Goal: Navigation & Orientation: Find specific page/section

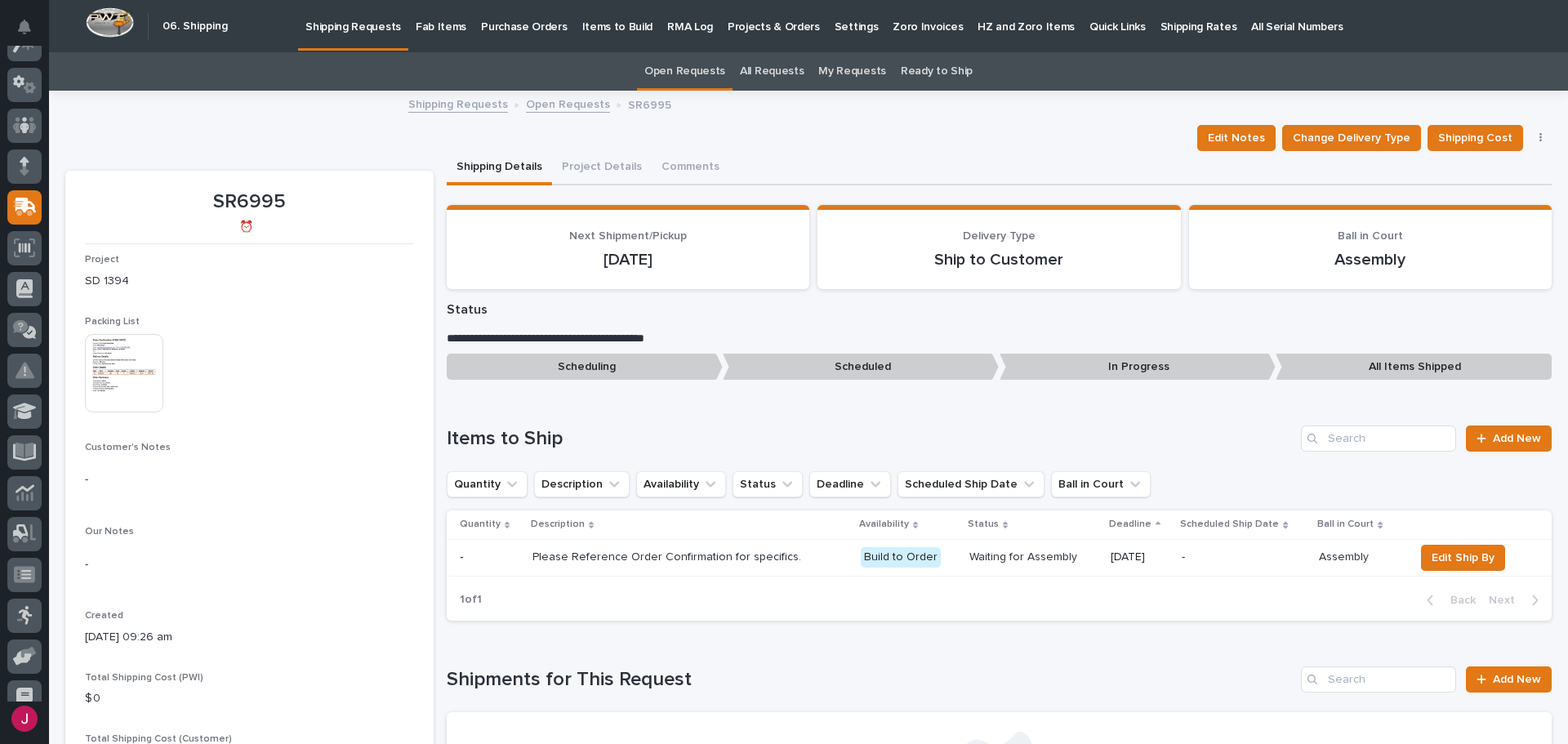
scroll to position [38, 0]
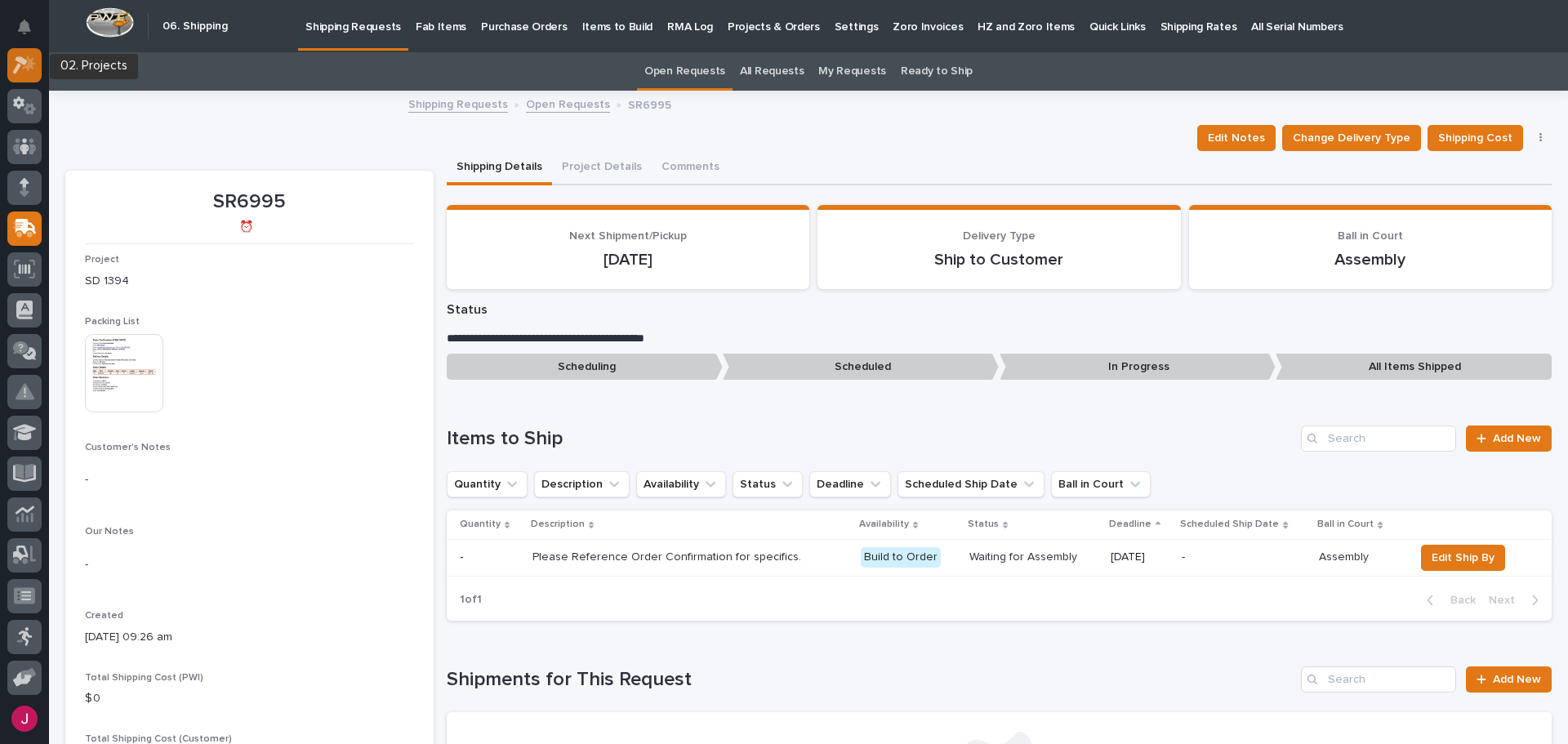
click at [20, 68] on icon at bounding box center [24, 64] width 23 height 18
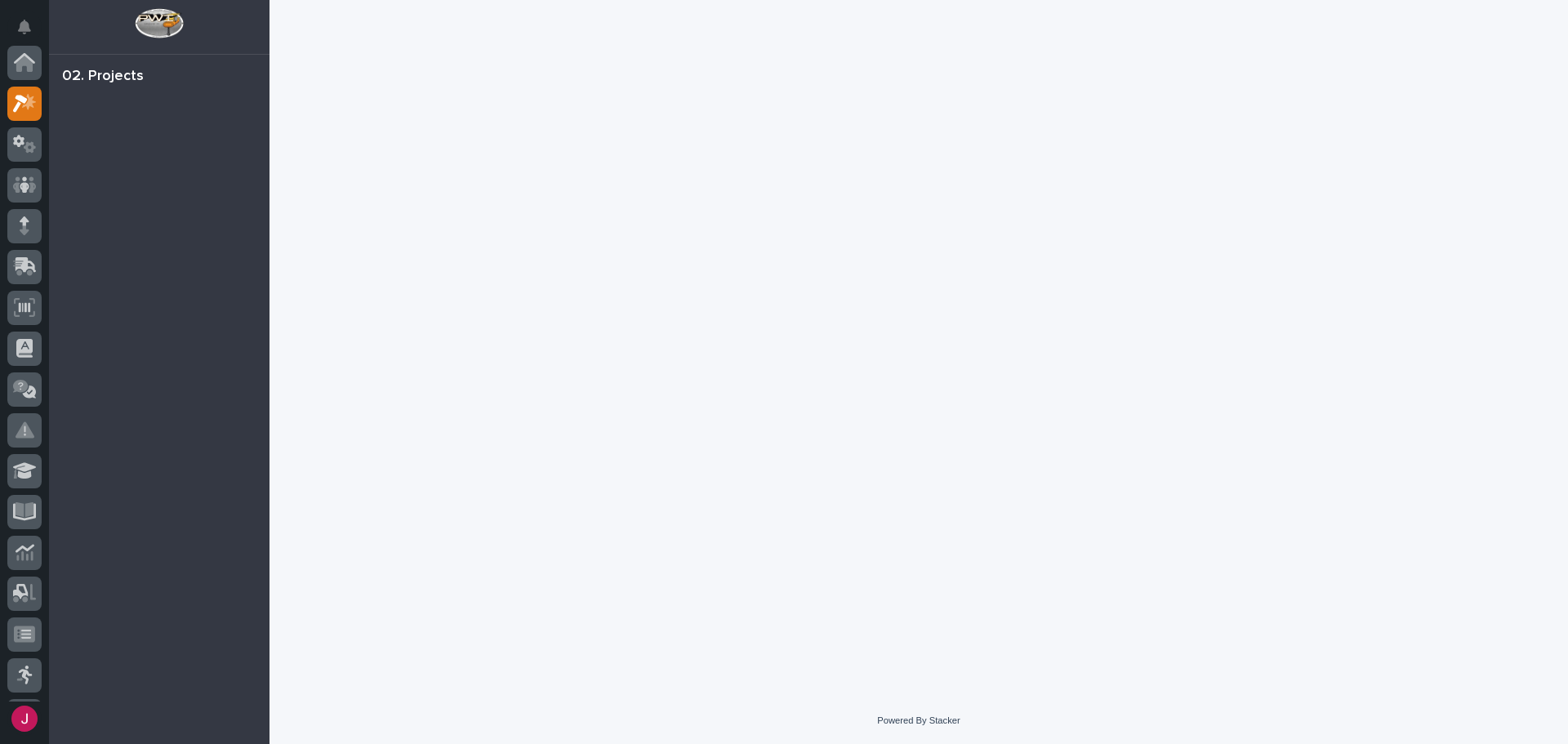
scroll to position [41, 0]
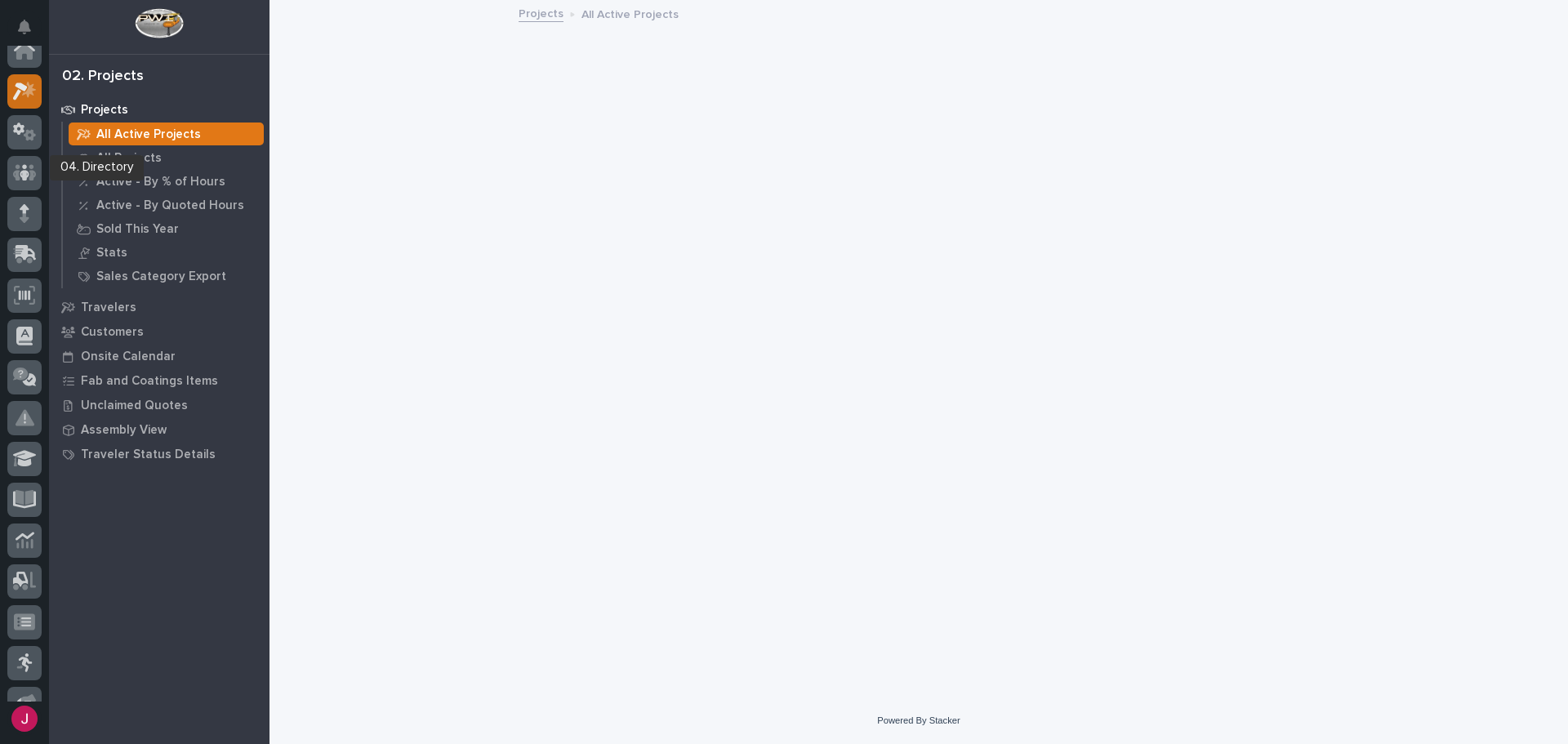
scroll to position [41, 0]
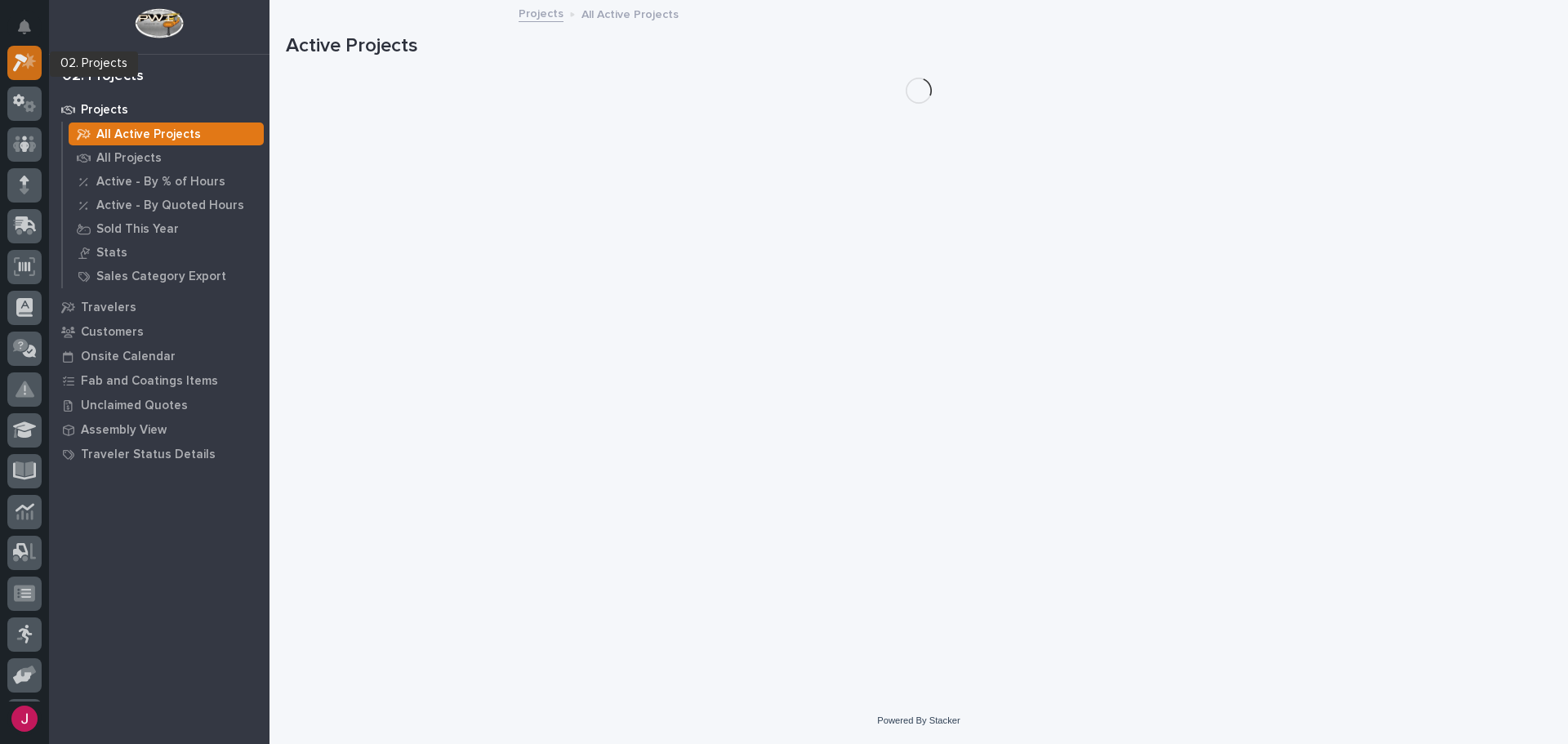
click at [31, 67] on icon at bounding box center [24, 62] width 23 height 18
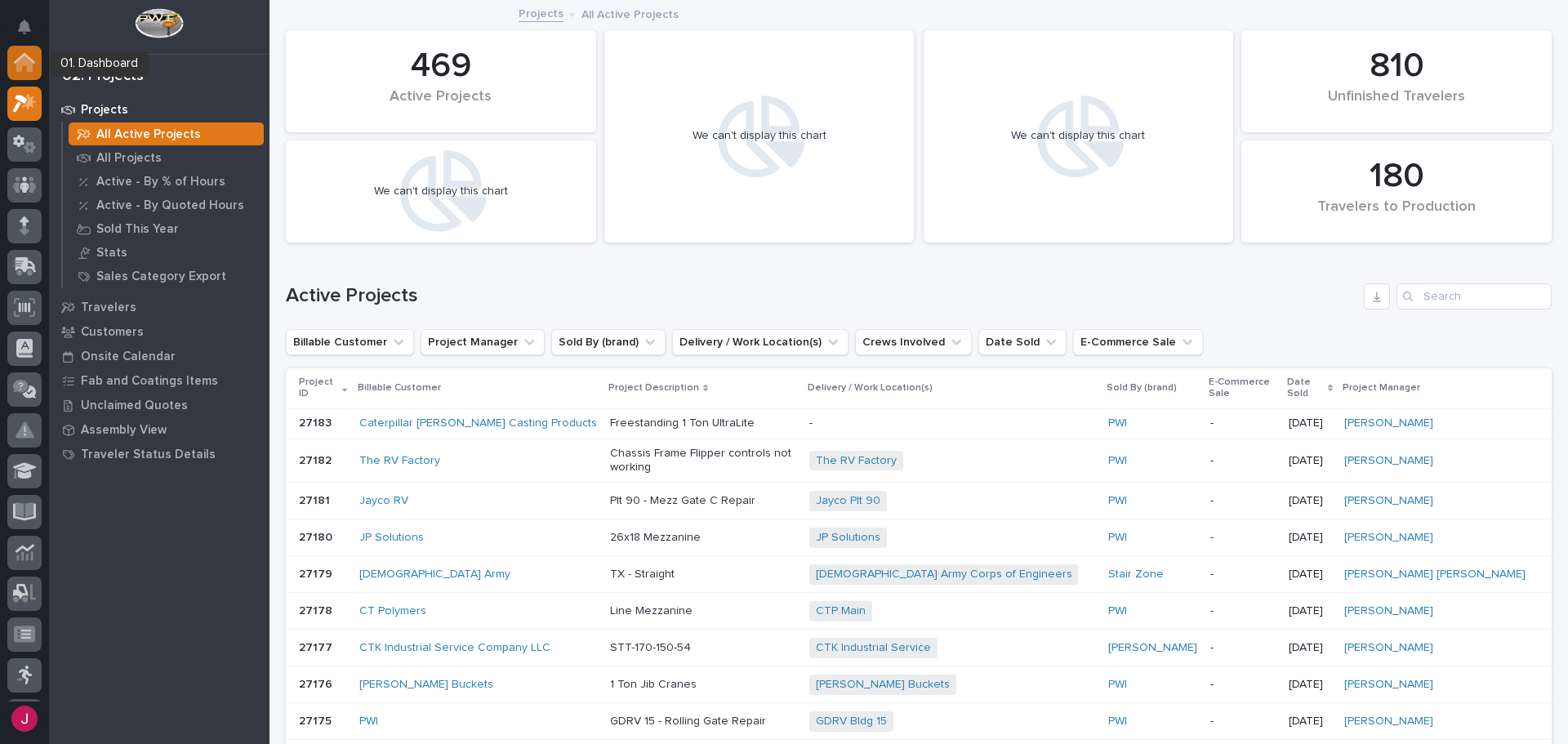
click at [23, 74] on div at bounding box center [24, 62] width 34 height 34
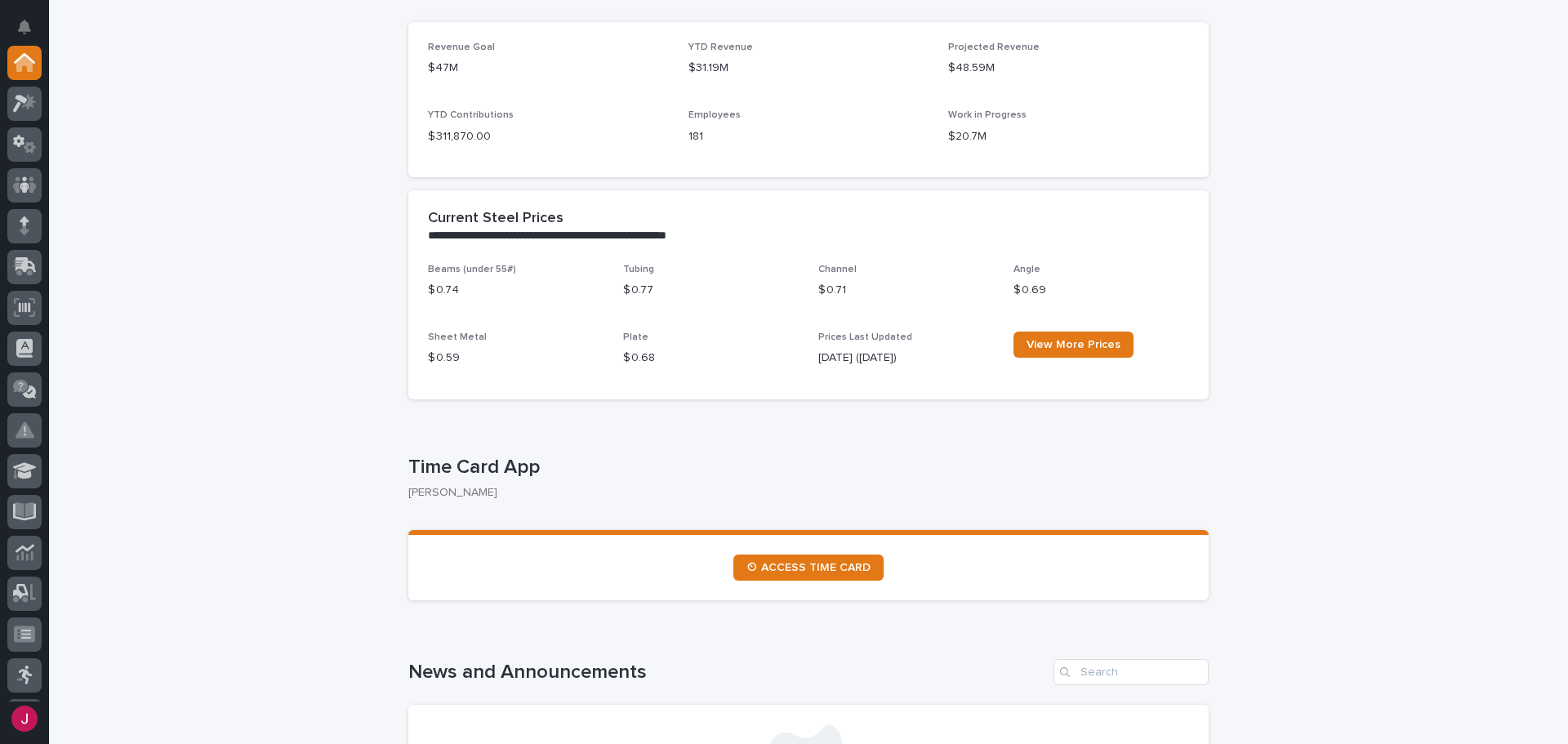
scroll to position [490, 0]
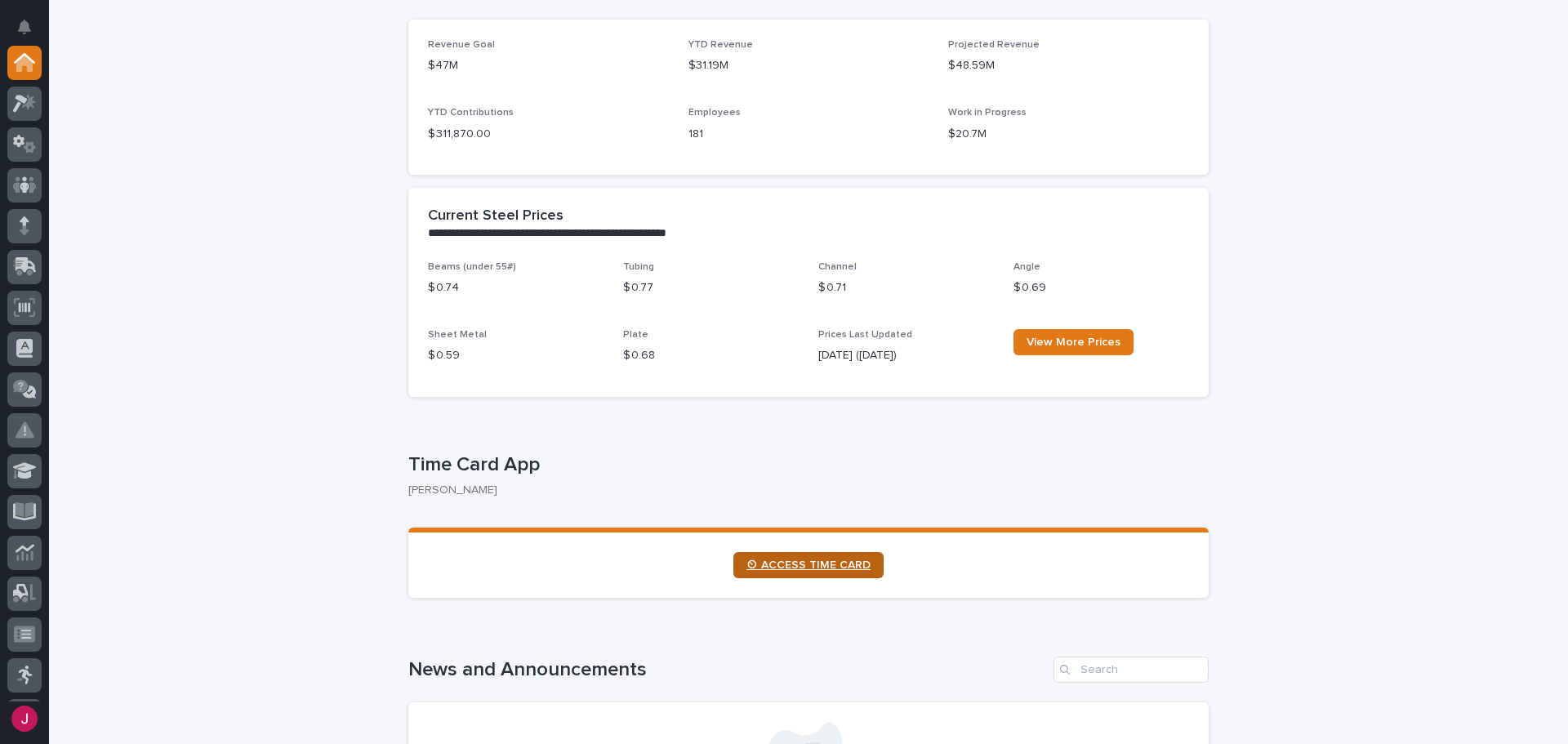
click at [816, 560] on span "⏲ ACCESS TIME CARD" at bounding box center [809, 566] width 124 height 12
